Goal: Information Seeking & Learning: Learn about a topic

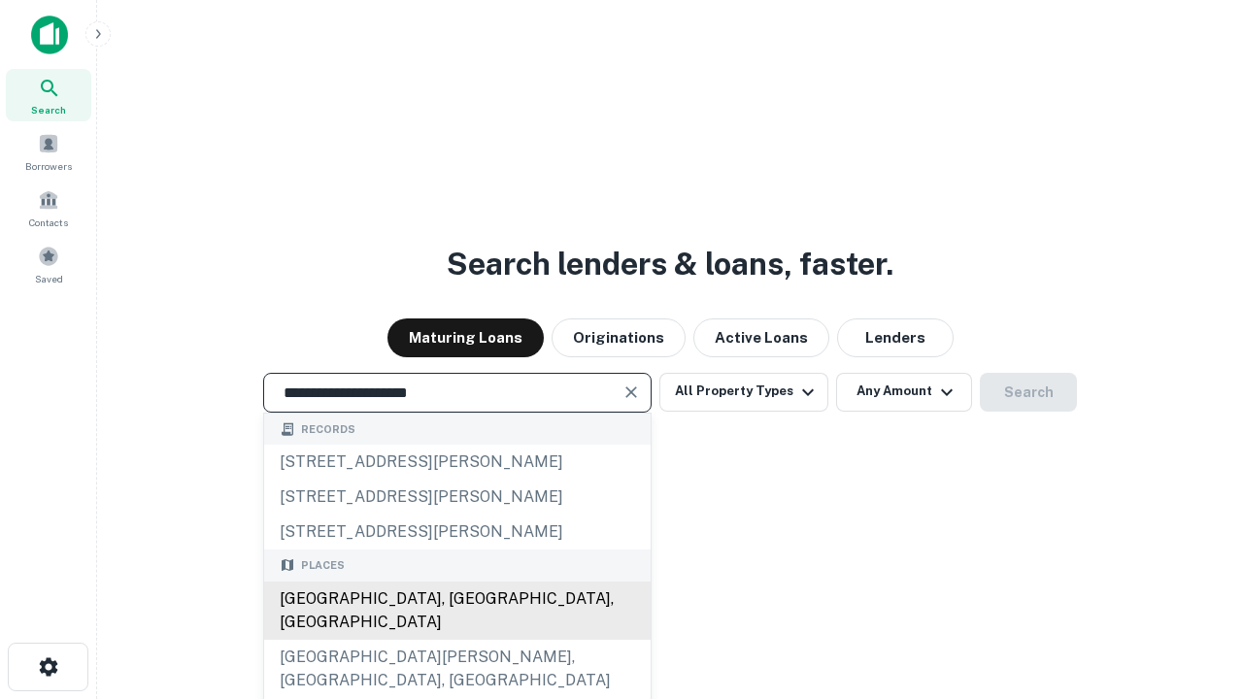
click at [456, 640] on div "[GEOGRAPHIC_DATA], [GEOGRAPHIC_DATA], [GEOGRAPHIC_DATA]" at bounding box center [457, 611] width 386 height 58
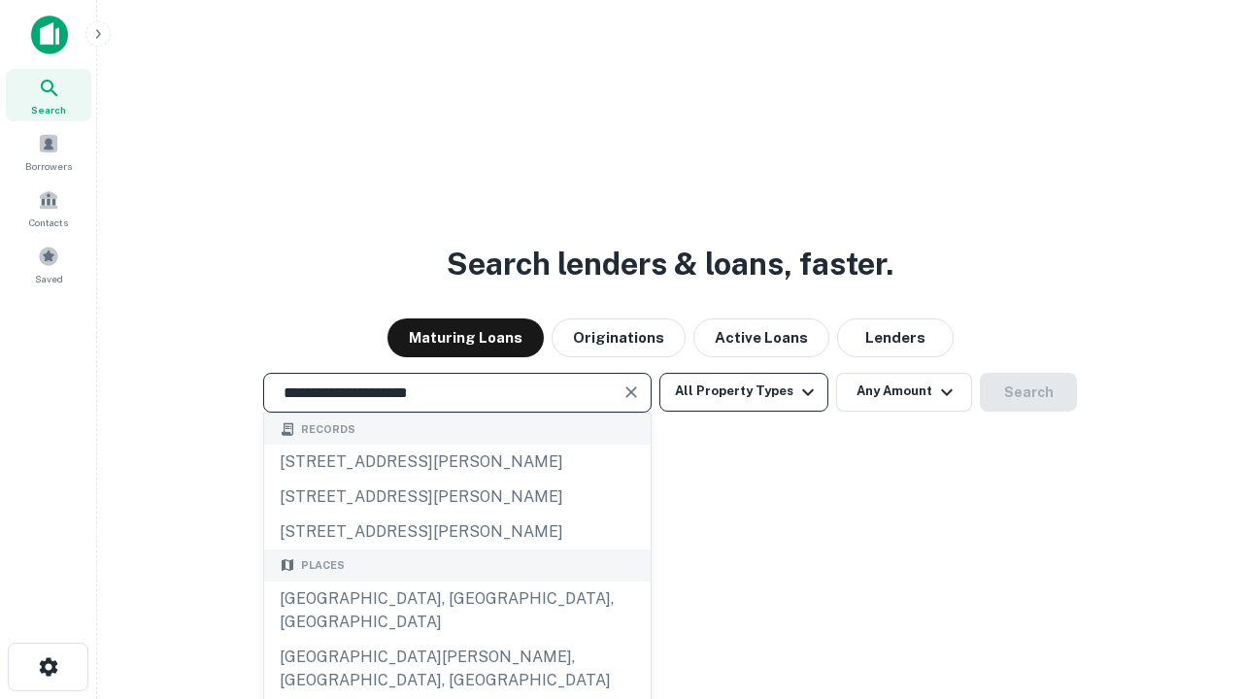
type input "**********"
click at [744, 391] on button "All Property Types" at bounding box center [743, 392] width 169 height 39
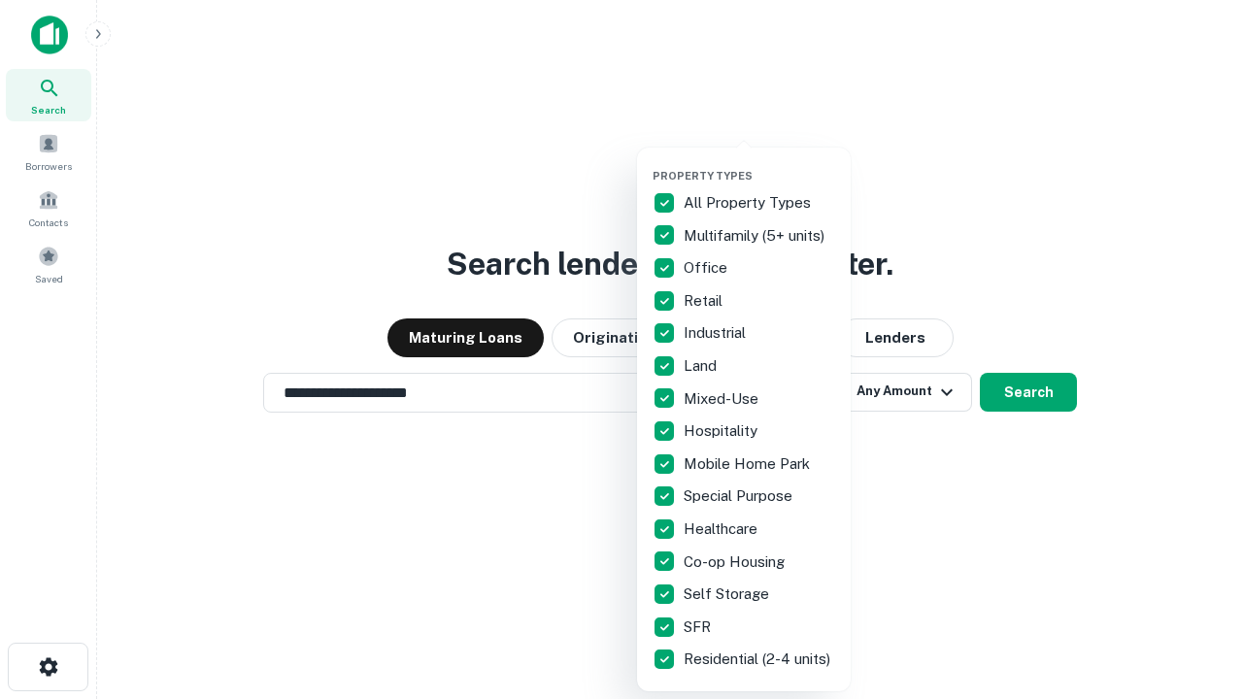
click at [759, 163] on button "button" at bounding box center [759, 163] width 214 height 1
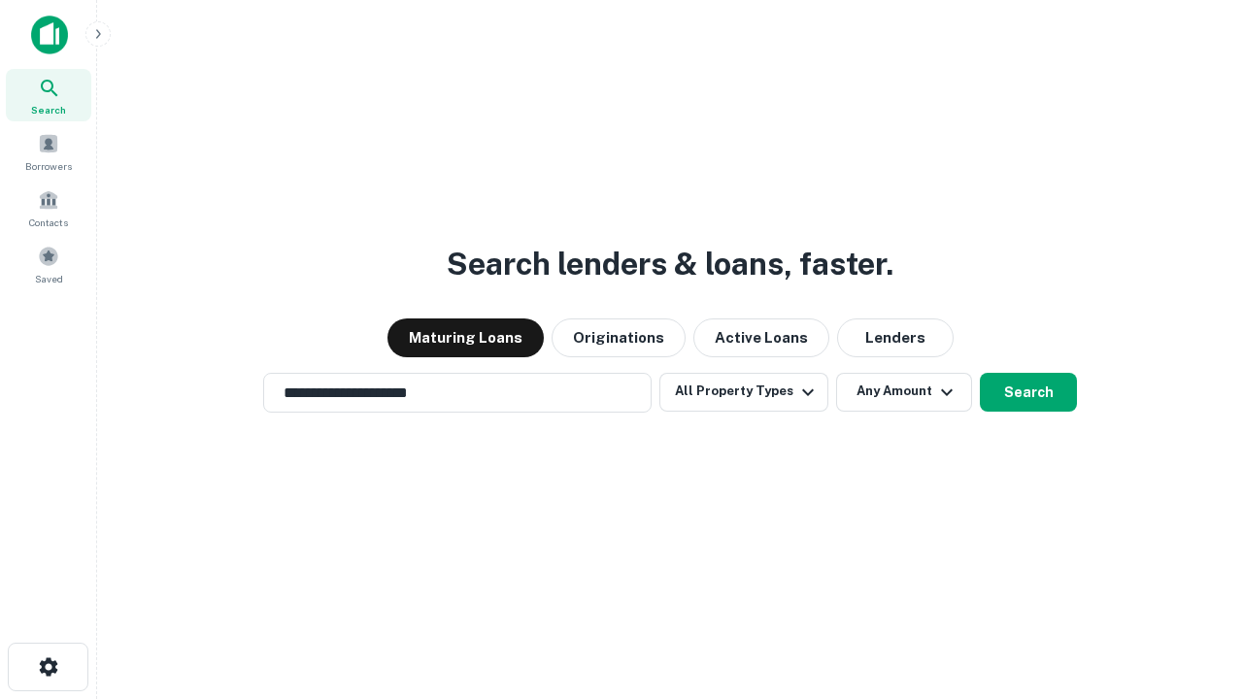
scroll to position [30, 0]
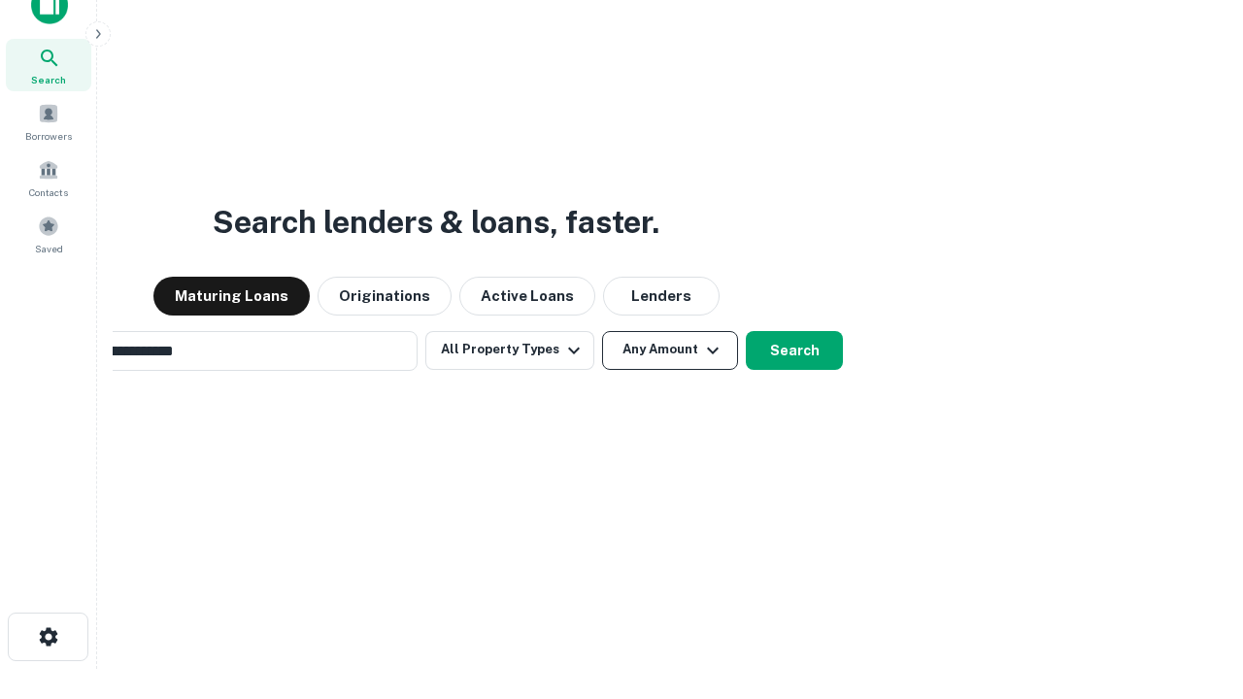
click at [602, 331] on button "Any Amount" at bounding box center [670, 350] width 136 height 39
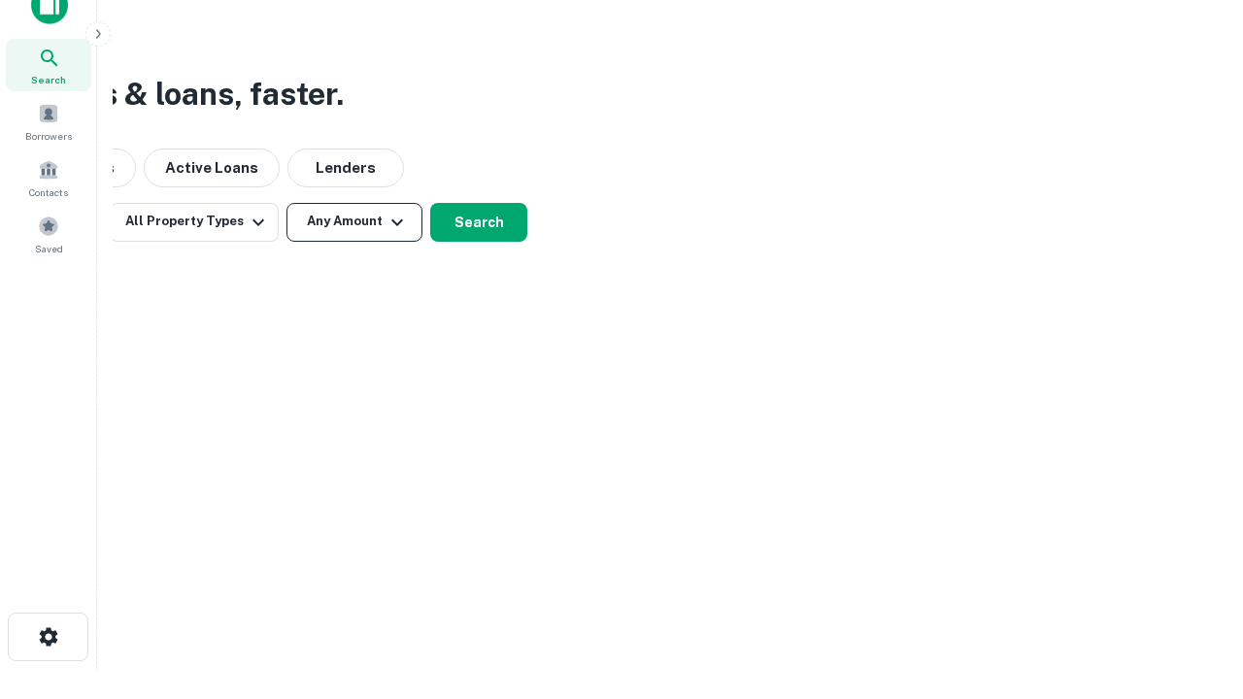
scroll to position [31, 0]
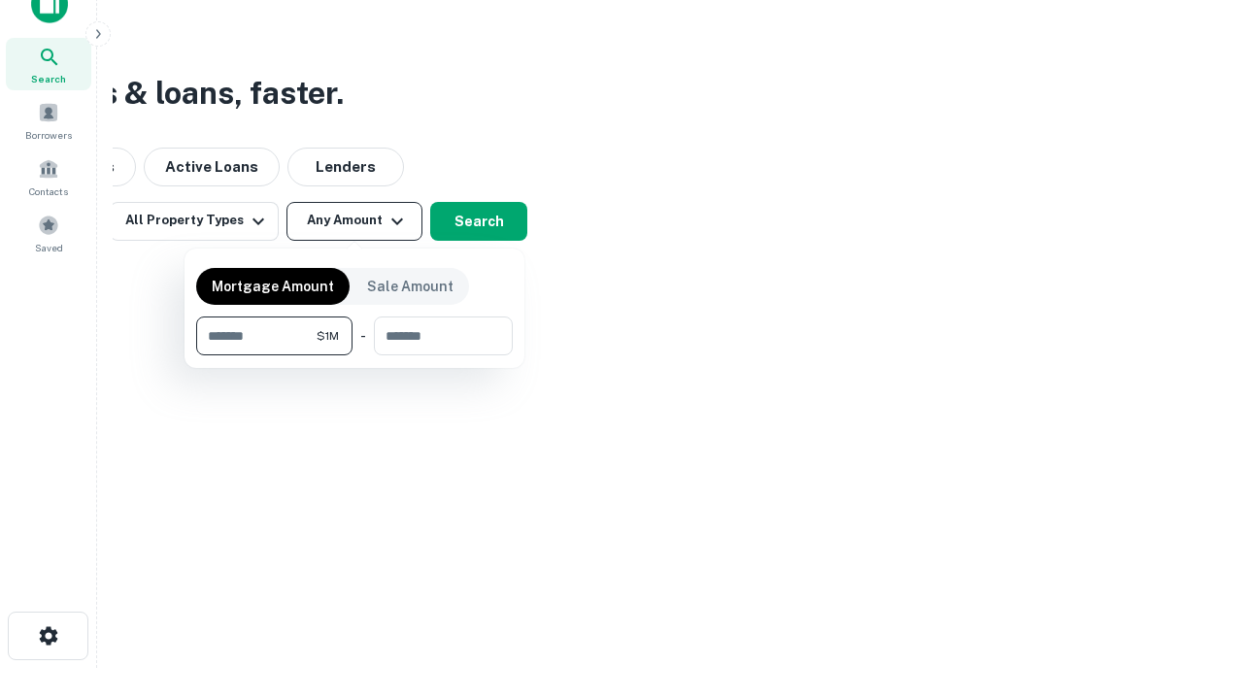
type input "*******"
click at [354, 355] on button "button" at bounding box center [354, 355] width 317 height 1
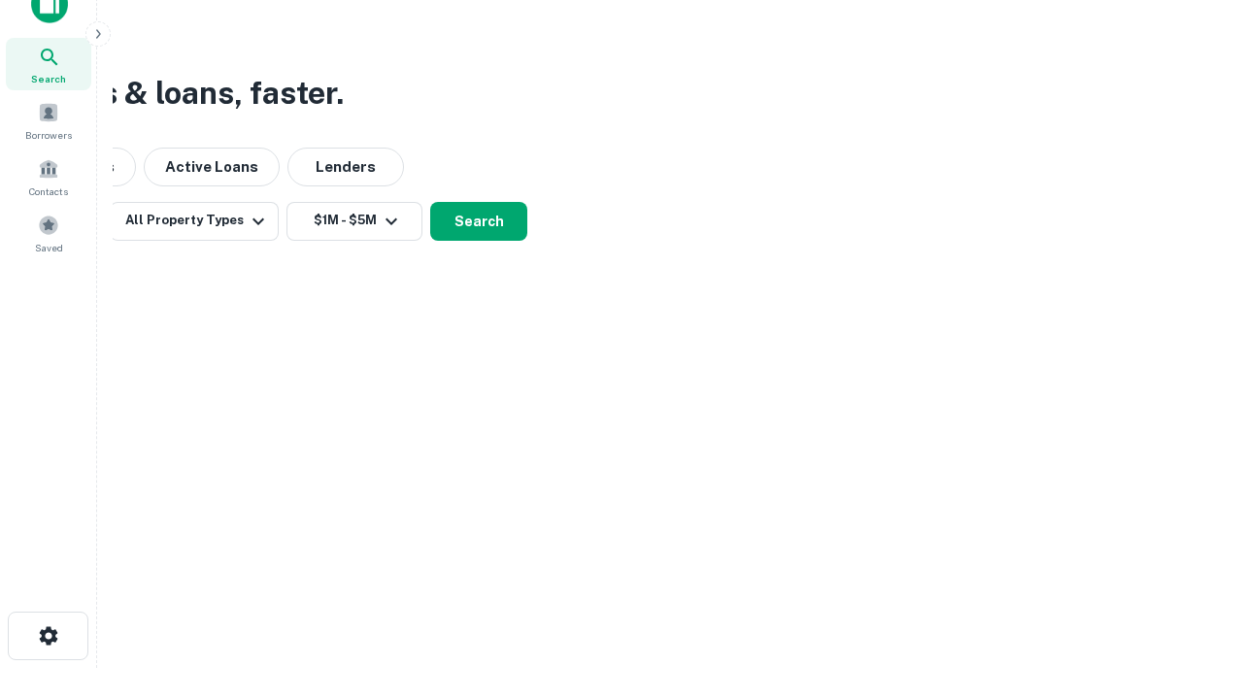
scroll to position [12, 358]
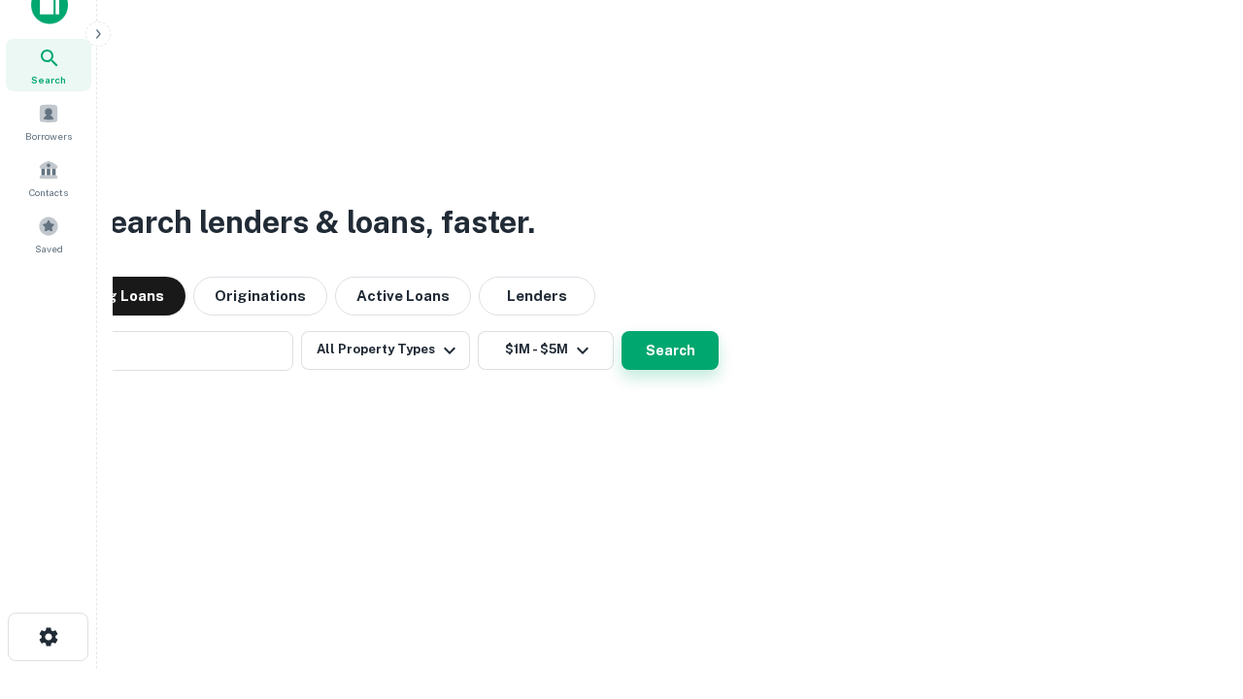
click at [621, 331] on button "Search" at bounding box center [669, 350] width 97 height 39
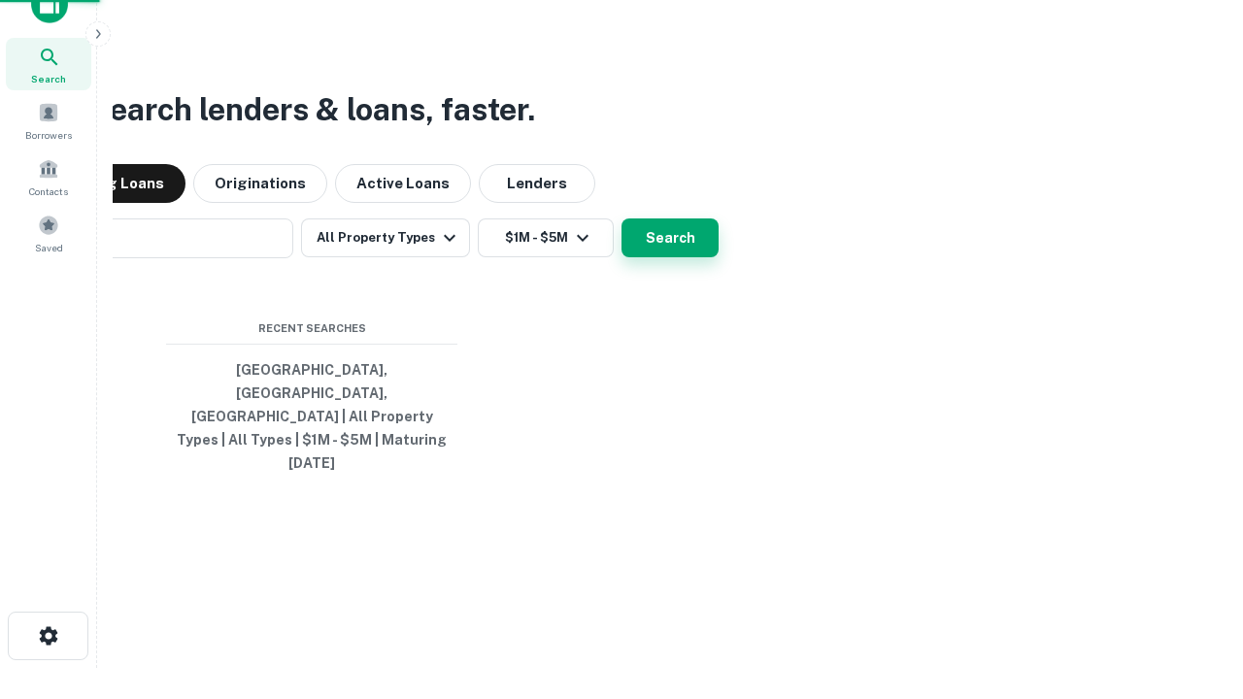
scroll to position [51, 550]
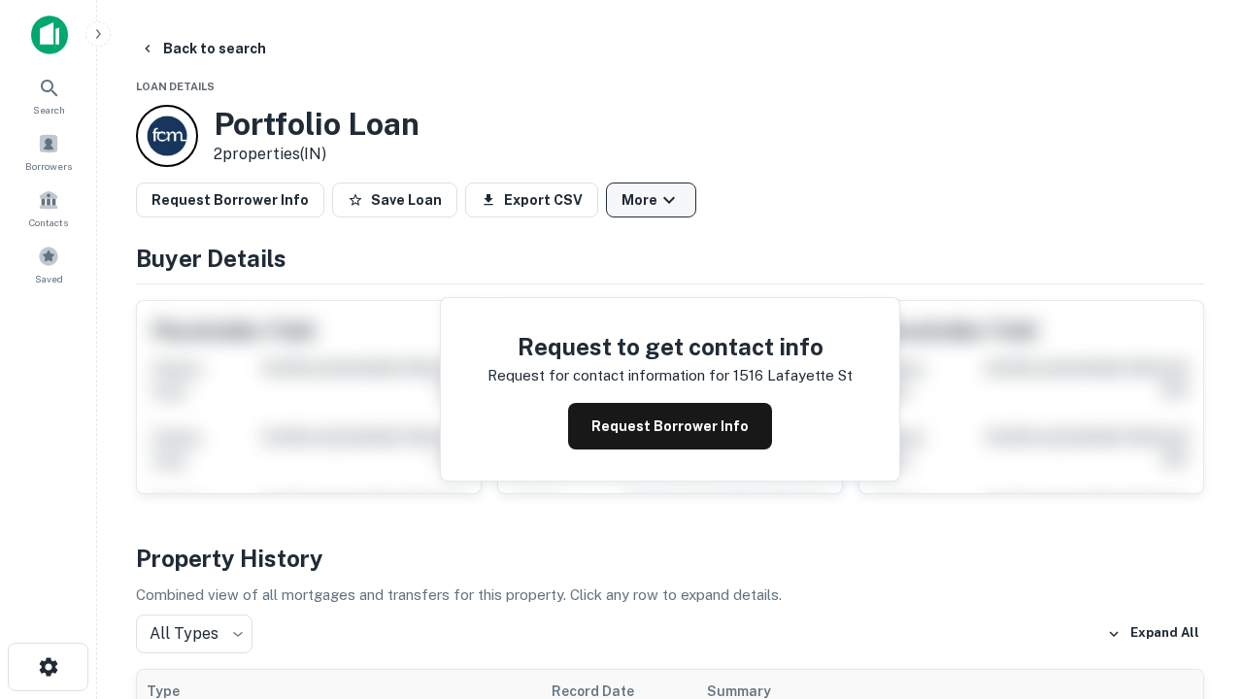
click at [651, 200] on button "More" at bounding box center [651, 200] width 90 height 35
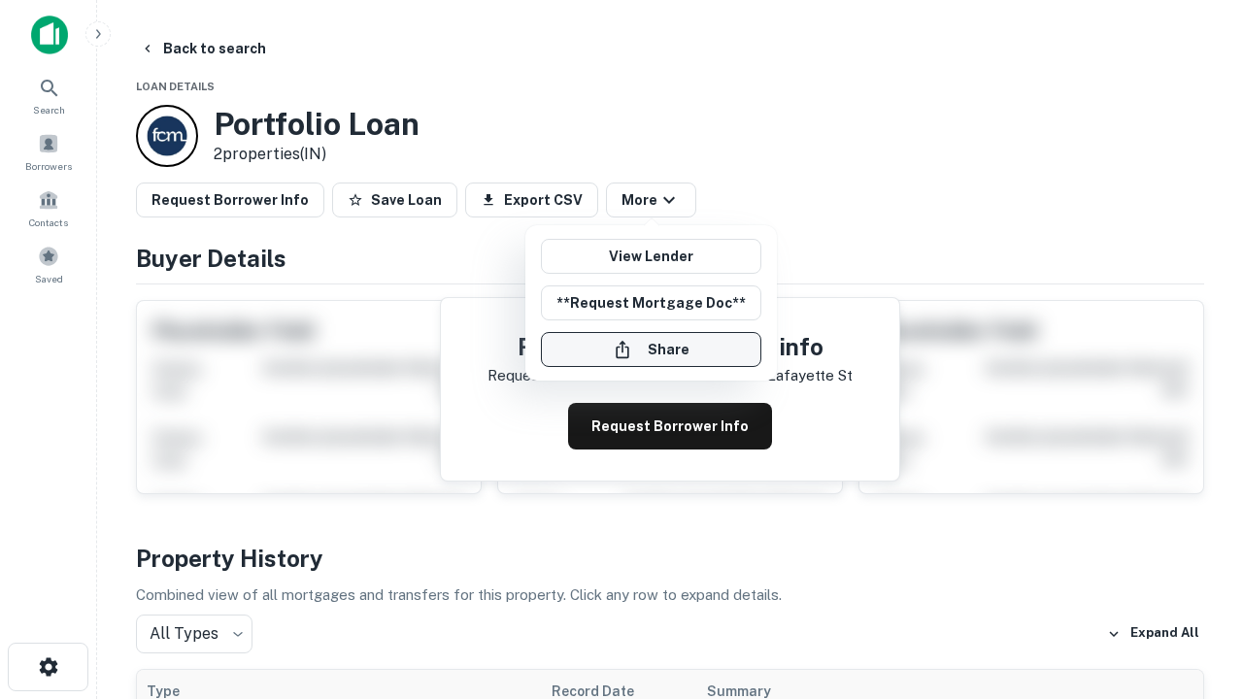
click at [651, 350] on button "Share" at bounding box center [651, 349] width 220 height 35
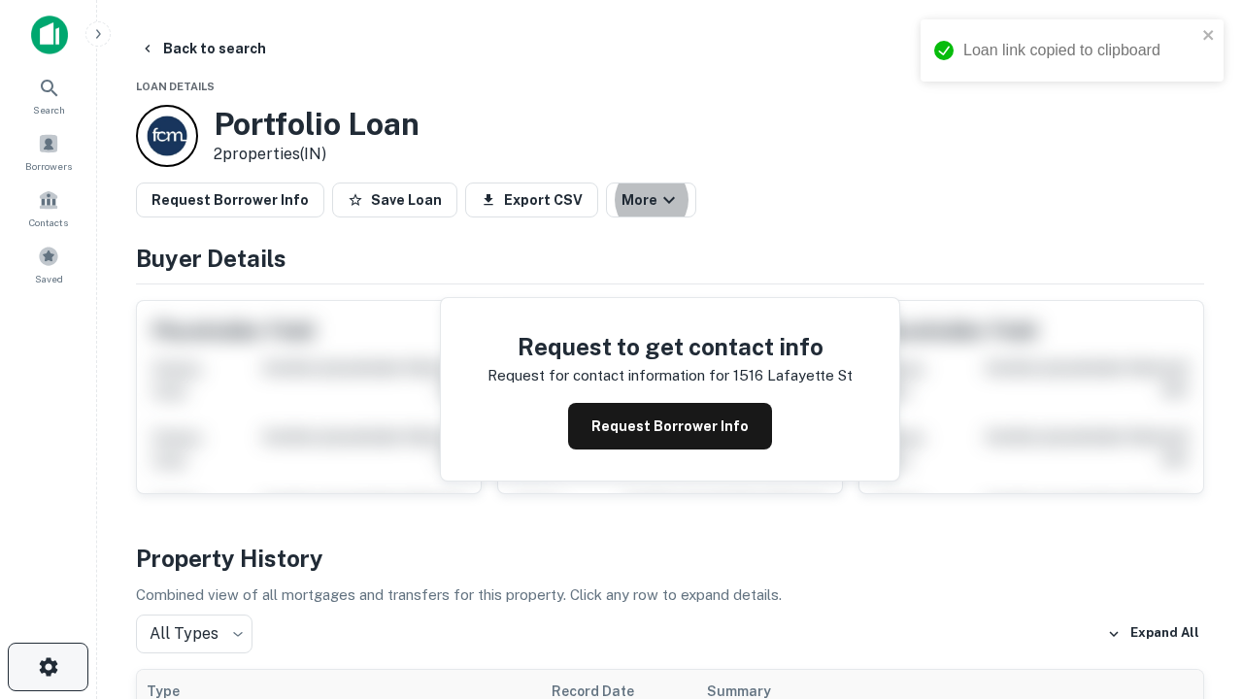
click at [48, 667] on icon "button" at bounding box center [48, 666] width 23 height 23
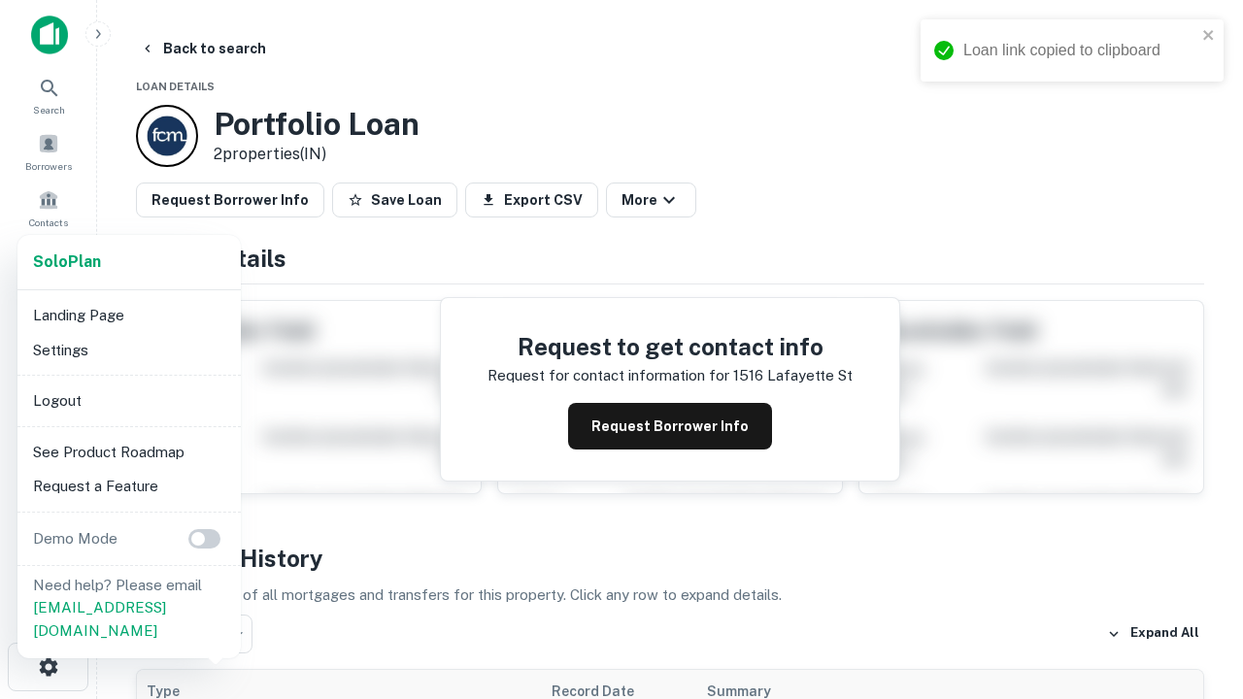
click at [128, 400] on li "Logout" at bounding box center [129, 401] width 208 height 35
